Goal: Task Accomplishment & Management: Complete application form

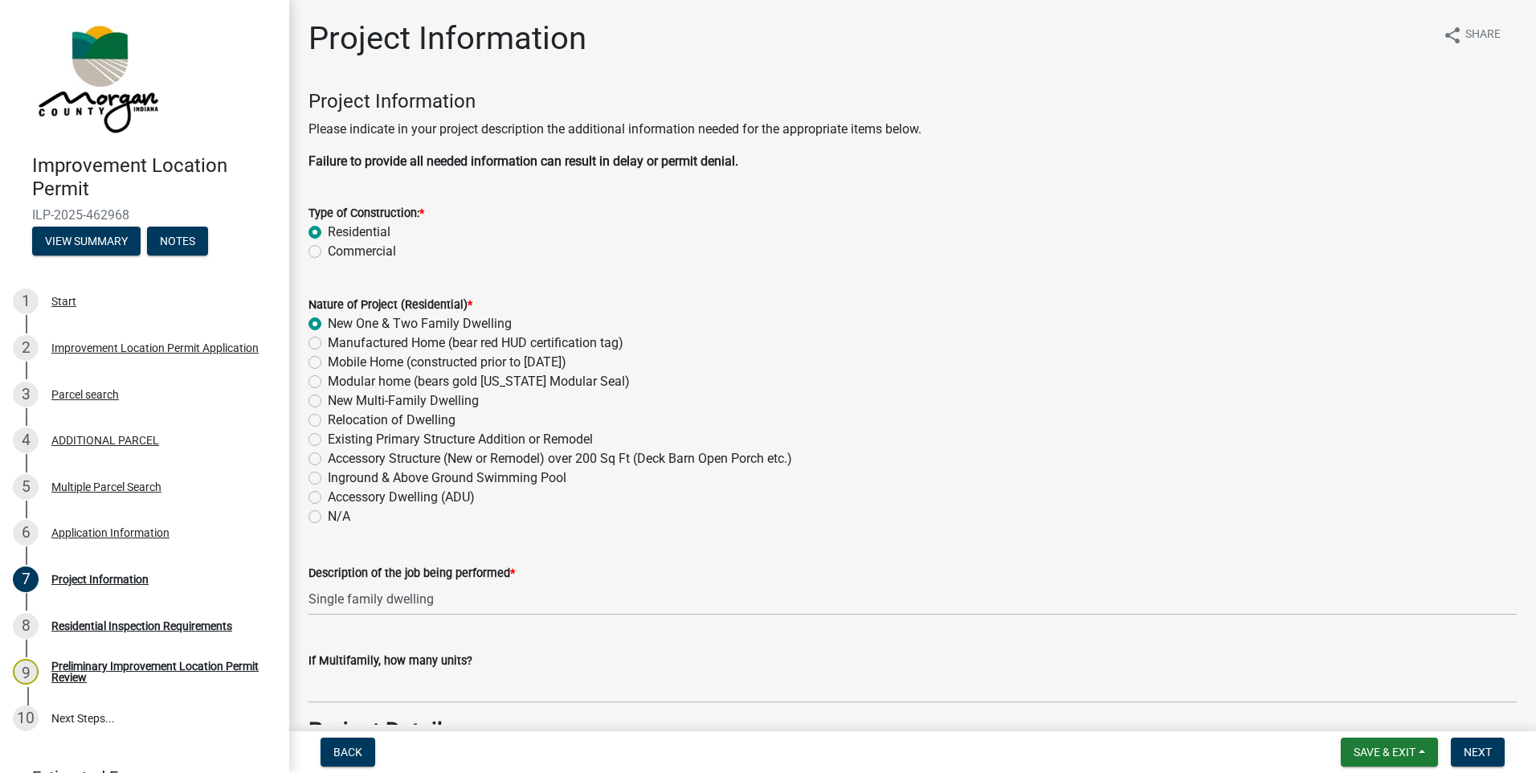
scroll to position [3917, 0]
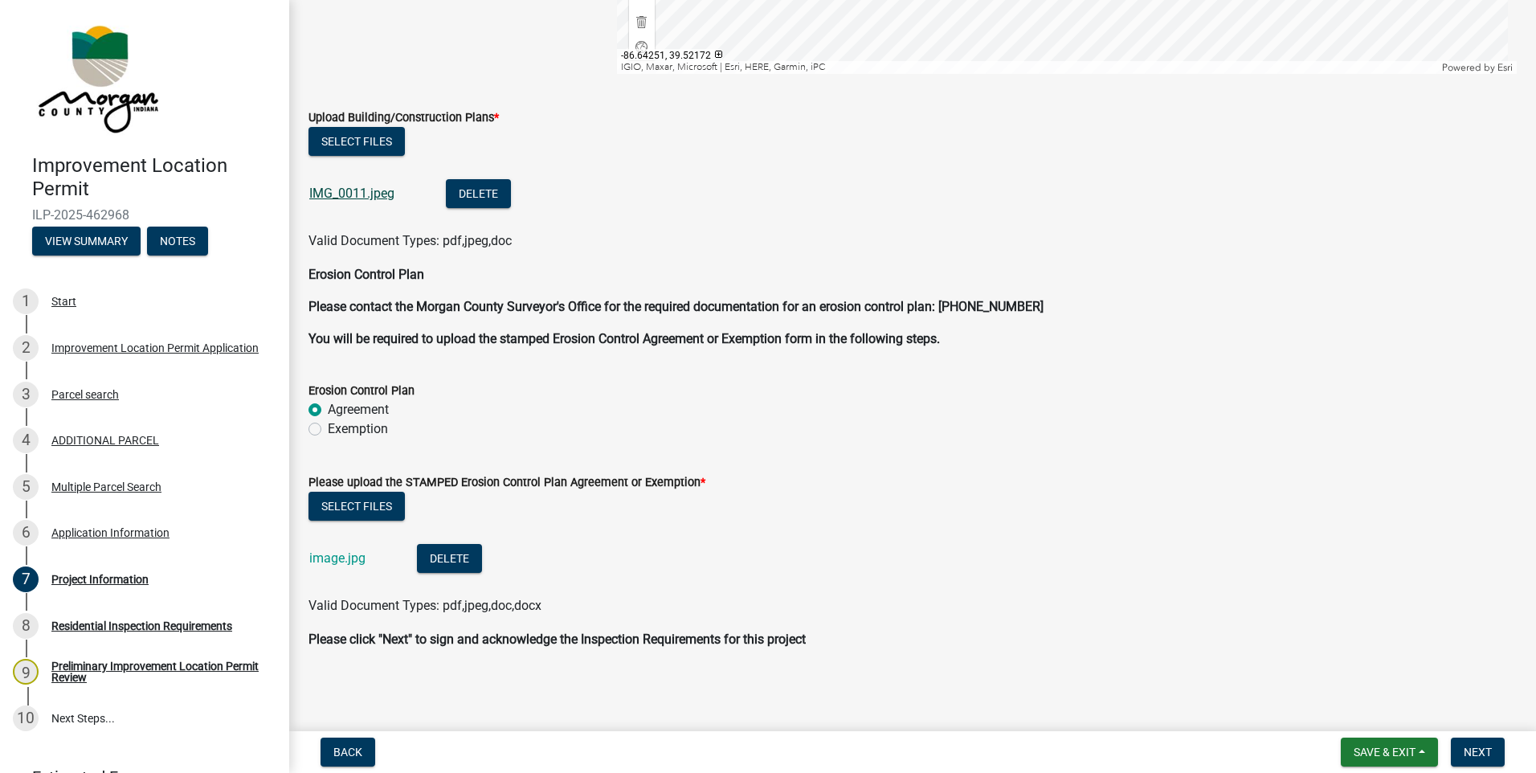
click at [340, 189] on link "IMG_0011.jpeg" at bounding box center [351, 193] width 85 height 15
click at [118, 535] on div "Application Information" at bounding box center [110, 532] width 118 height 11
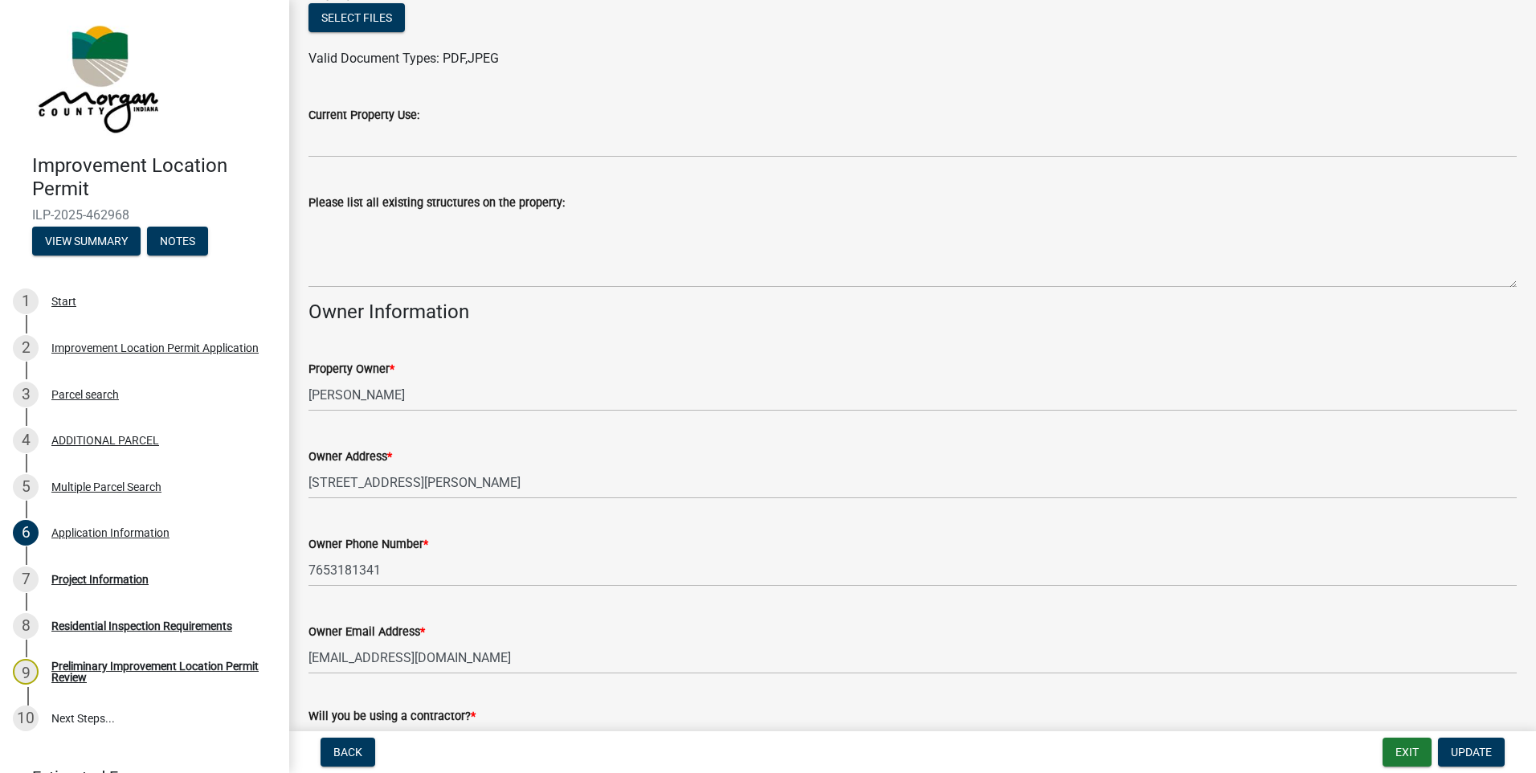
scroll to position [599, 0]
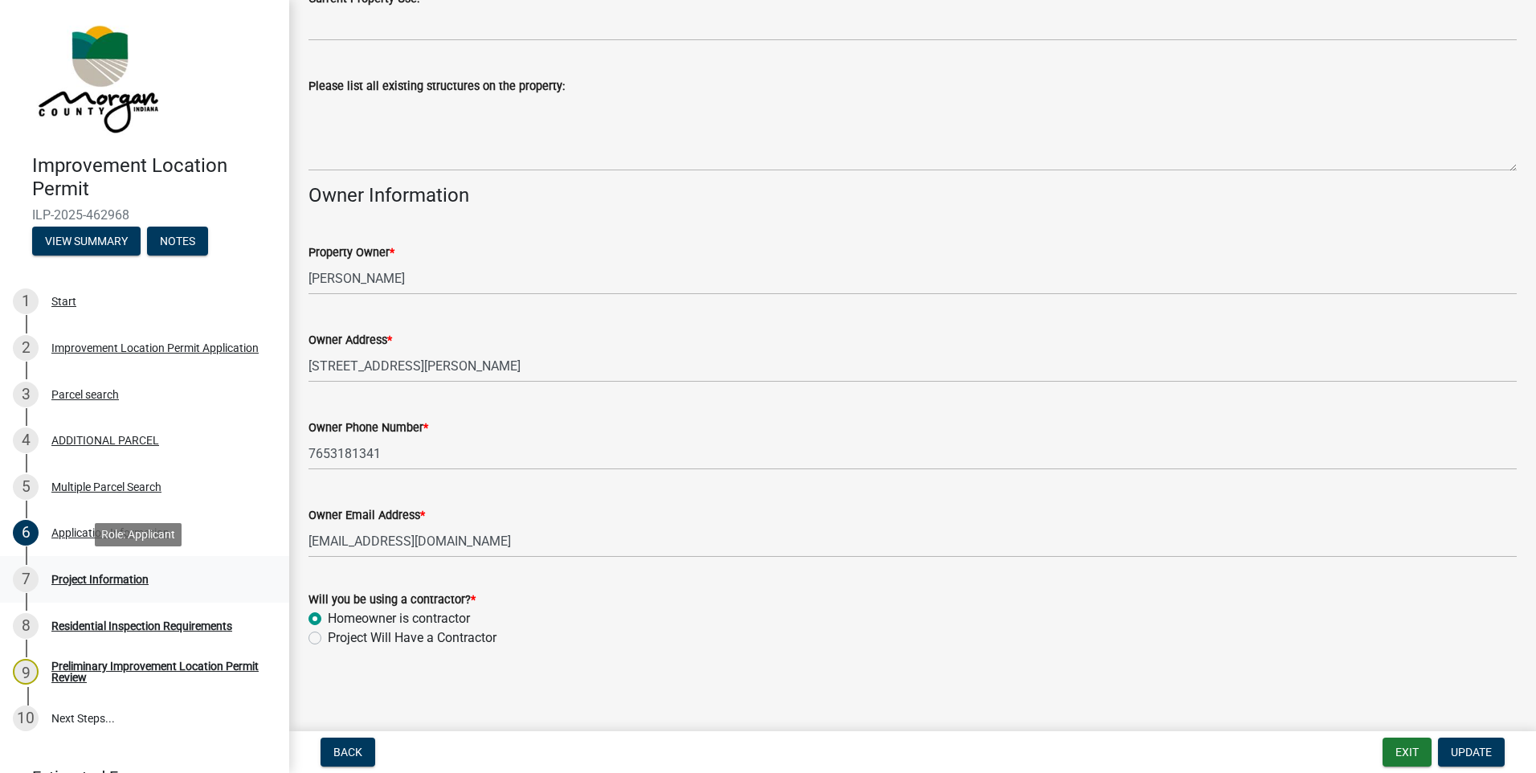
click at [63, 574] on div "Project Information" at bounding box center [99, 579] width 97 height 11
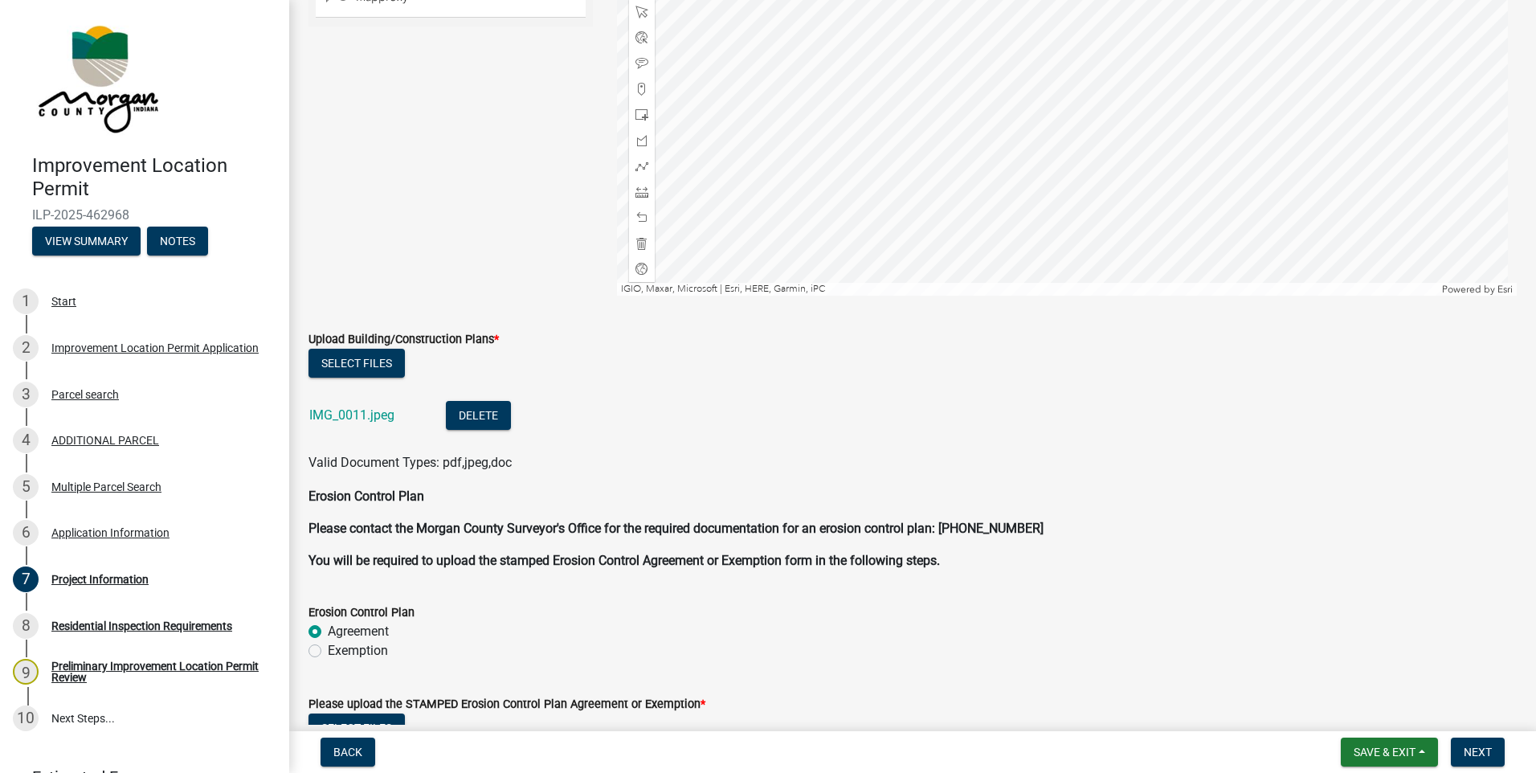
scroll to position [3917, 0]
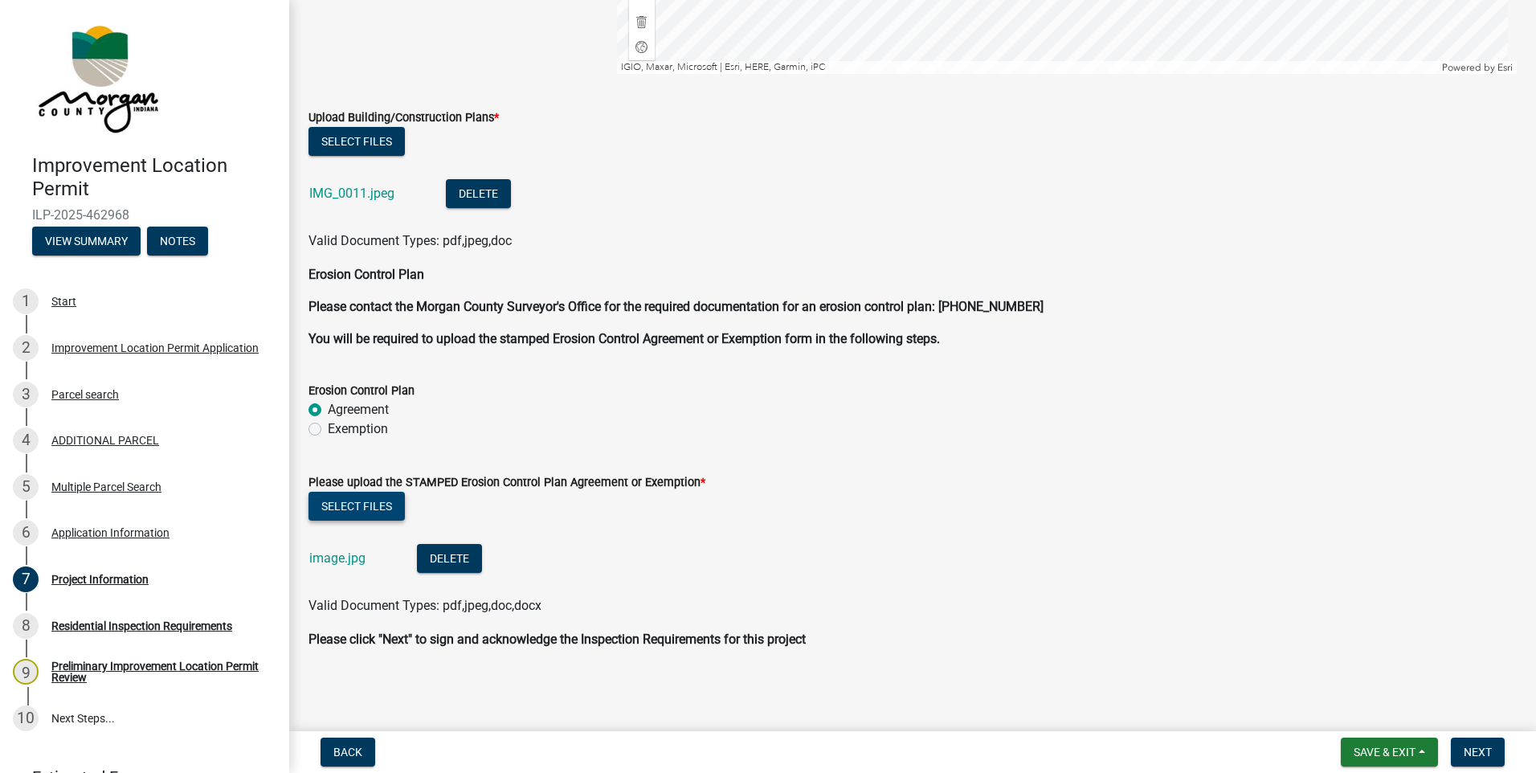
click at [355, 496] on button "Select files" at bounding box center [356, 506] width 96 height 29
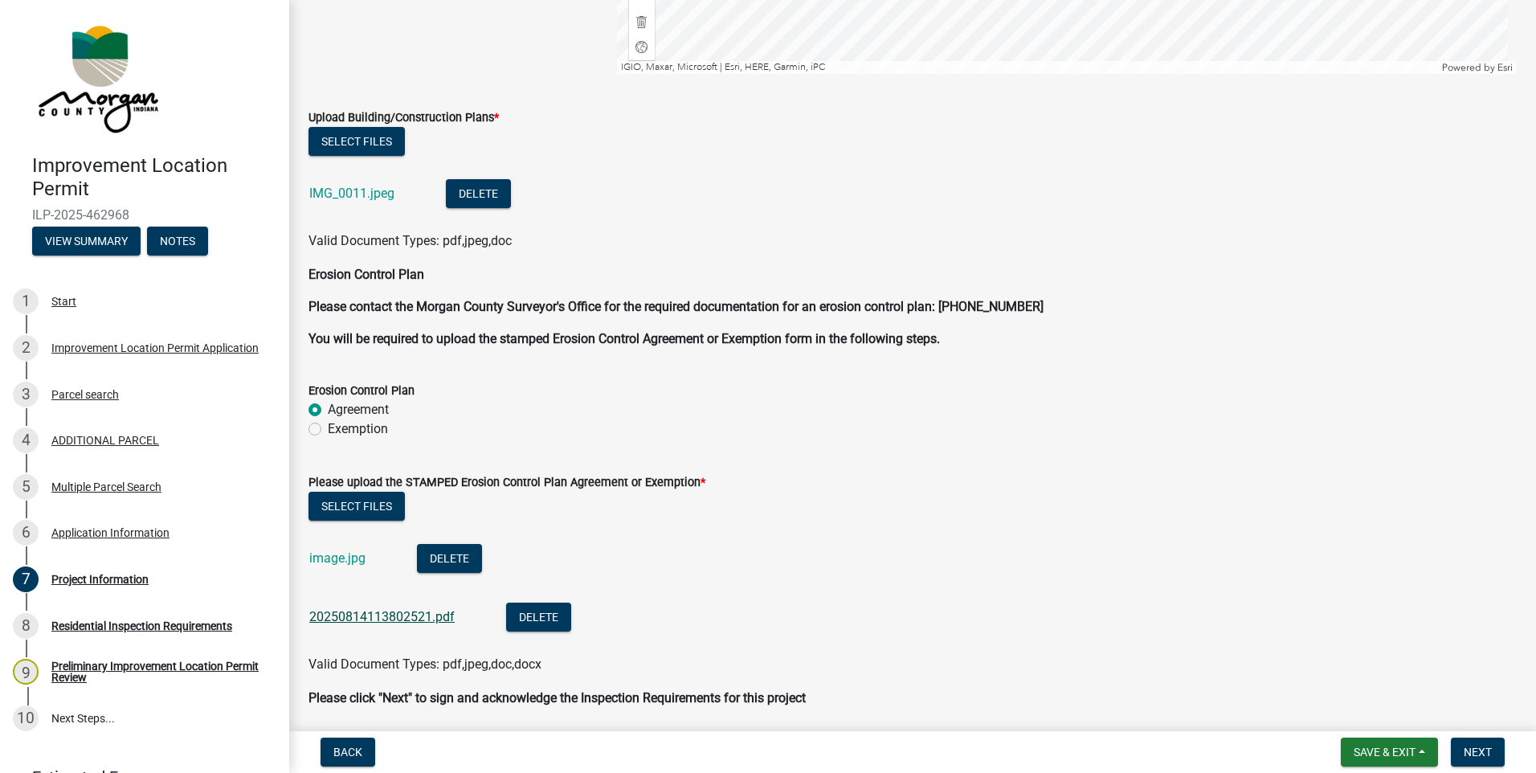
click at [349, 615] on link "20250814113802521.pdf" at bounding box center [381, 616] width 145 height 15
click at [436, 558] on button "Delete" at bounding box center [449, 558] width 65 height 29
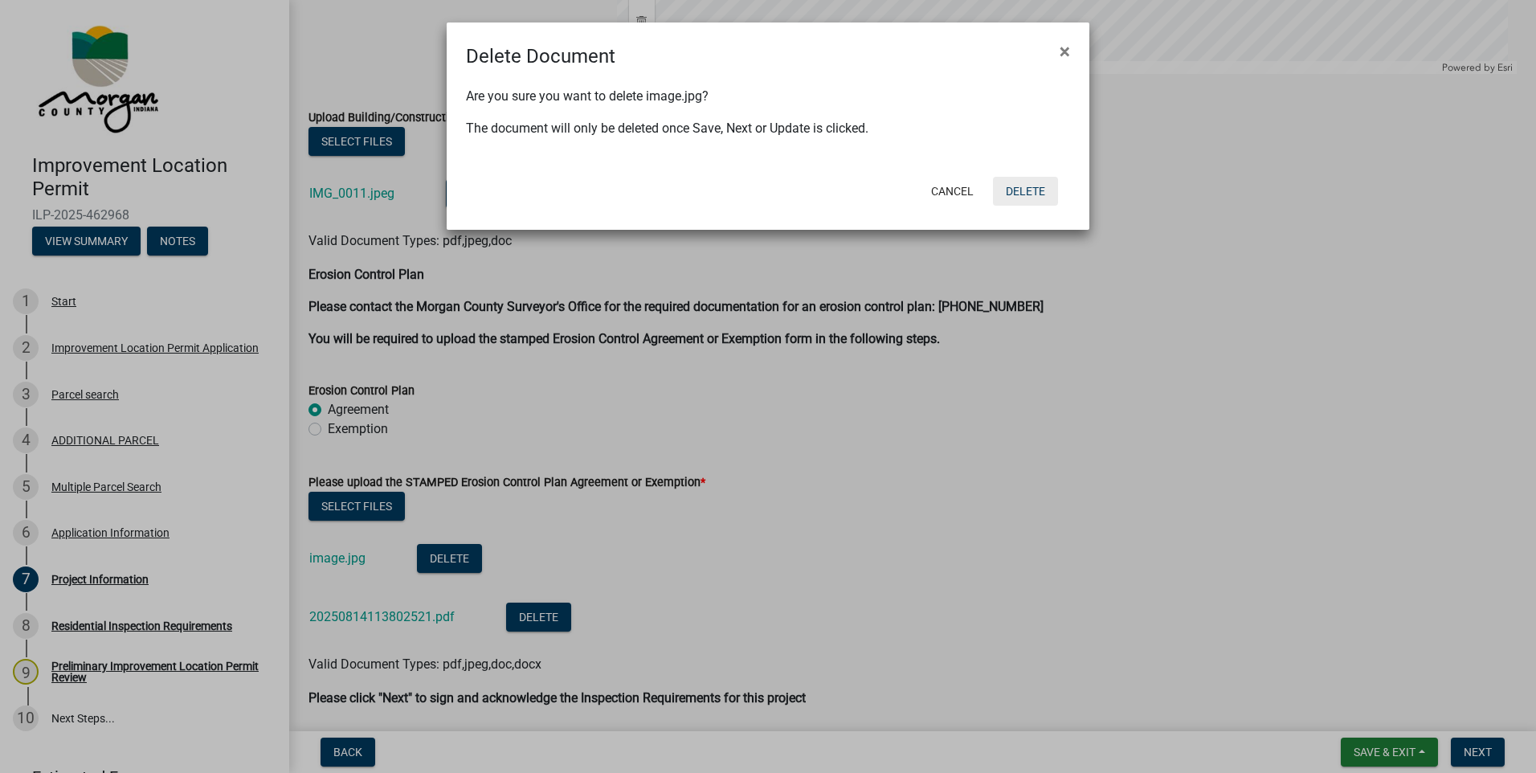
click at [1026, 185] on button "Delete" at bounding box center [1025, 191] width 65 height 29
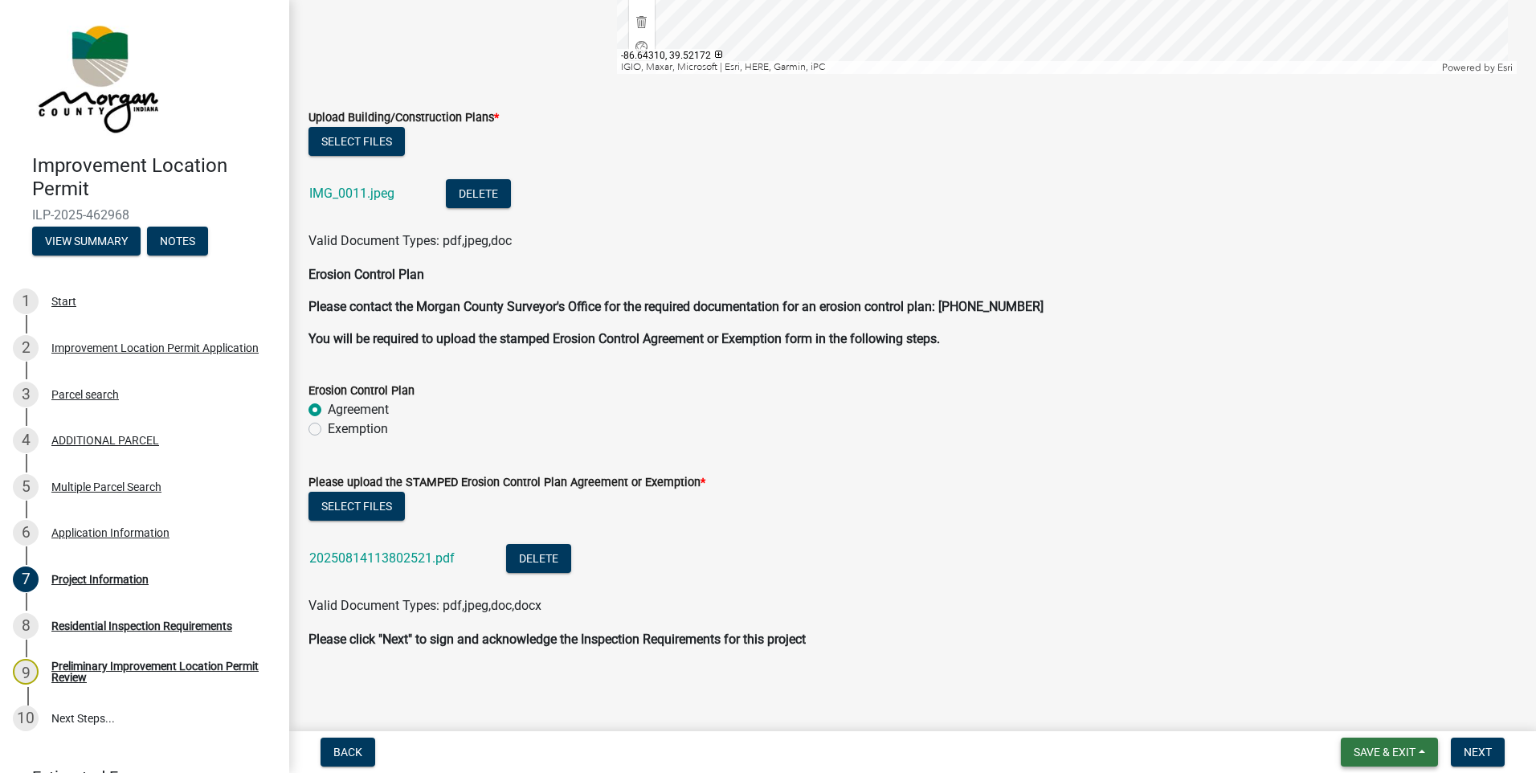
click at [1385, 760] on button "Save & Exit" at bounding box center [1389, 752] width 97 height 29
drag, startPoint x: 1355, startPoint y: 717, endPoint x: 1167, endPoint y: 590, distance: 227.1
click at [1355, 717] on button "Save & Exit" at bounding box center [1374, 710] width 129 height 39
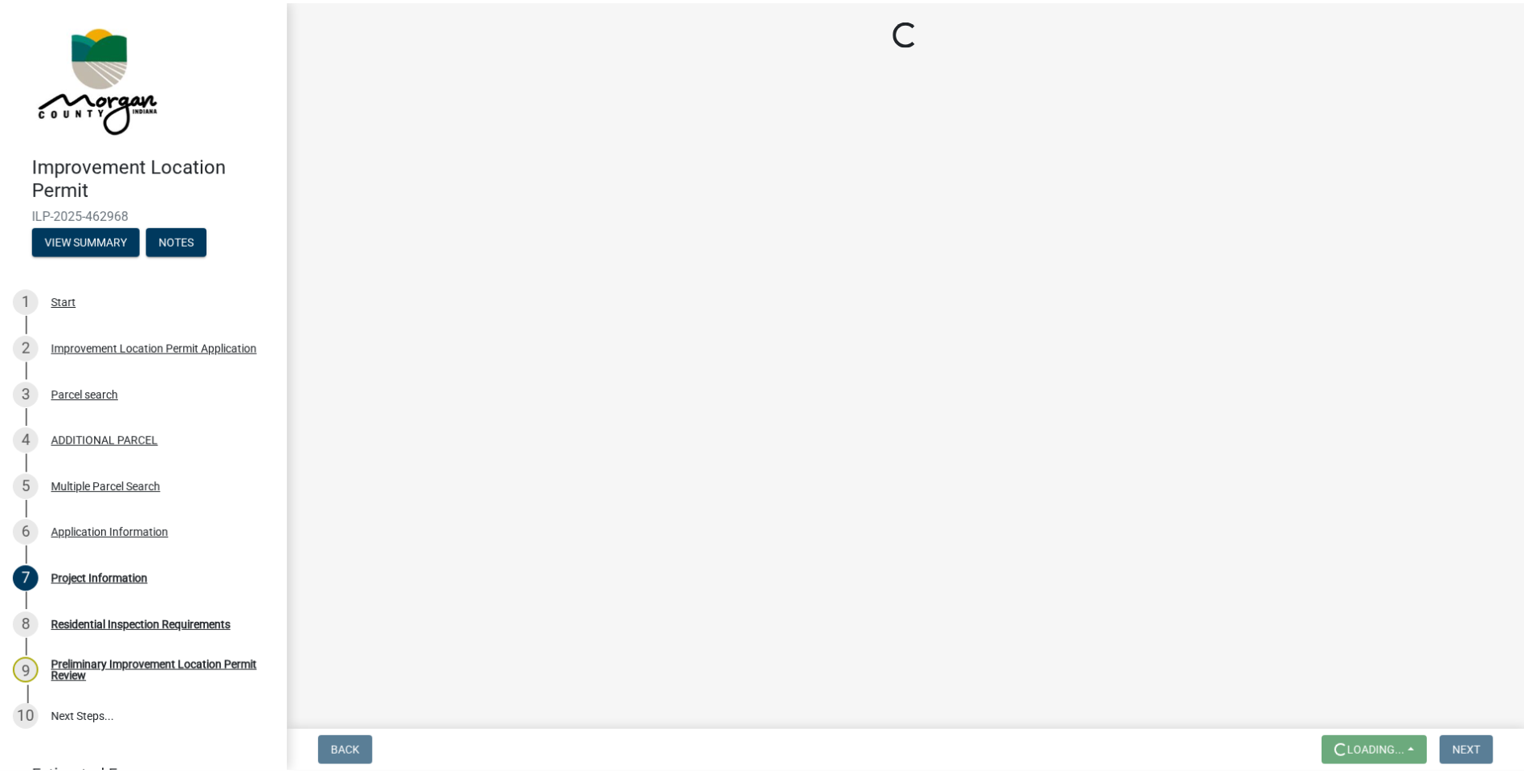
scroll to position [0, 0]
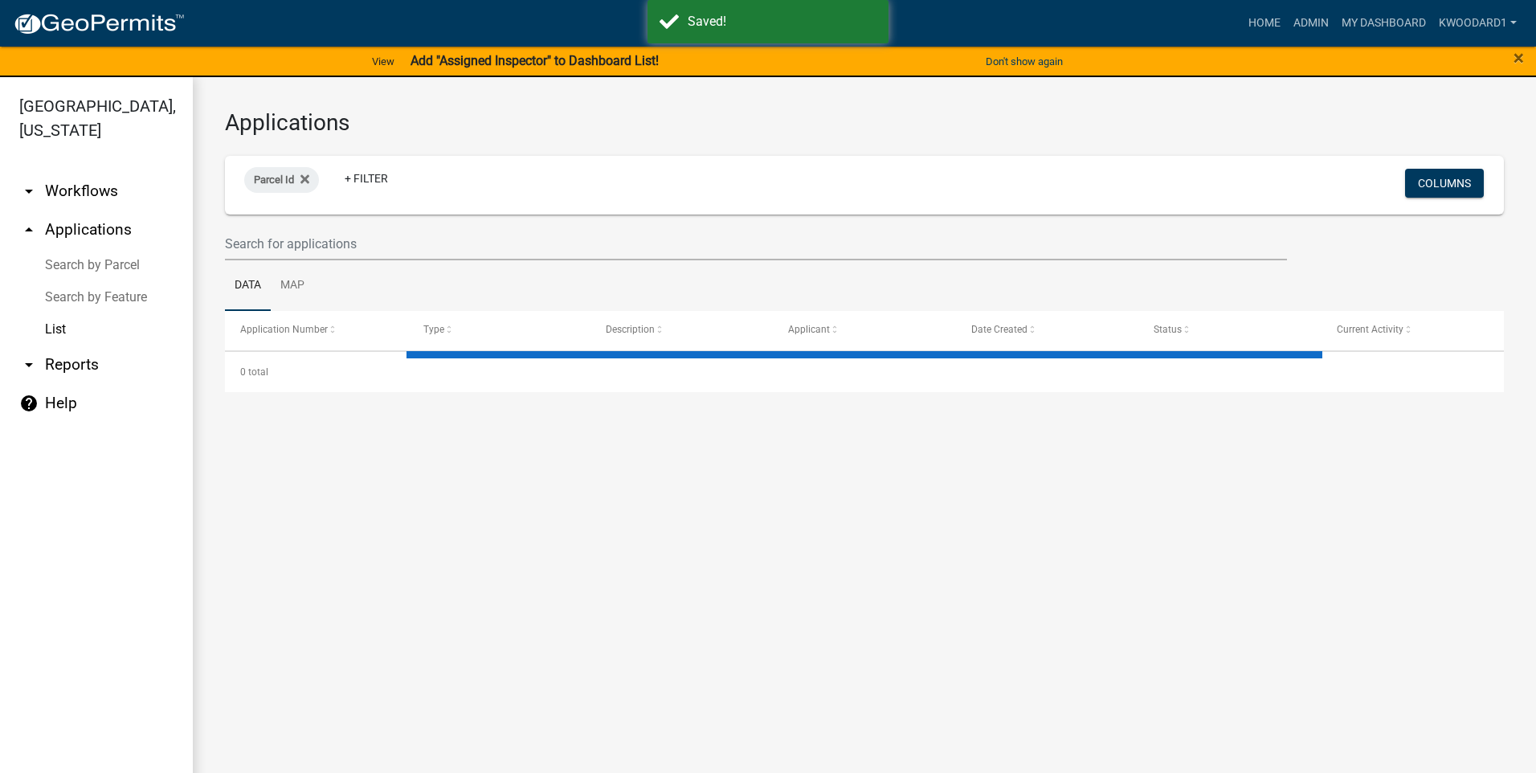
select select "3: 100"
